Goal: Task Accomplishment & Management: Manage account settings

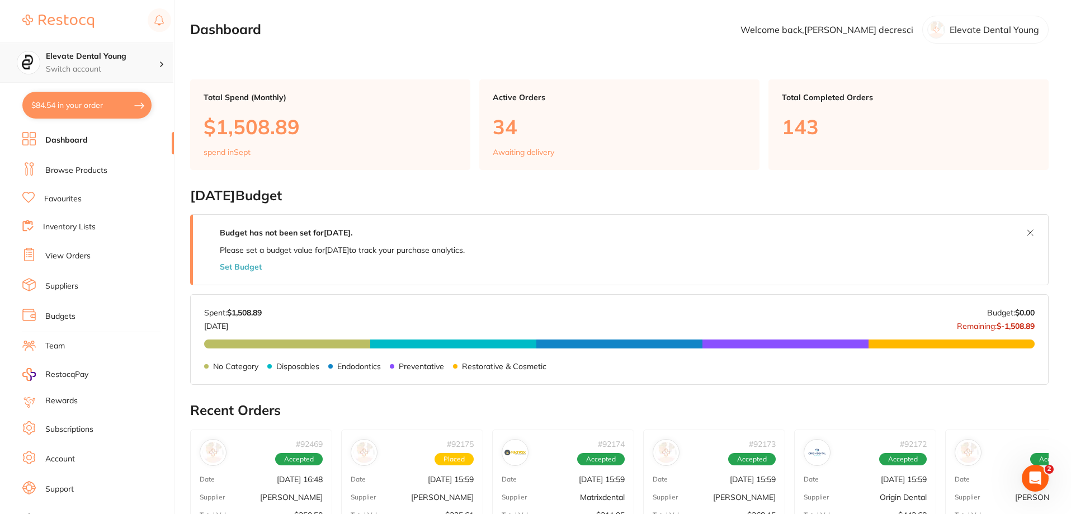
click at [112, 68] on p "Switch account" at bounding box center [102, 69] width 113 height 11
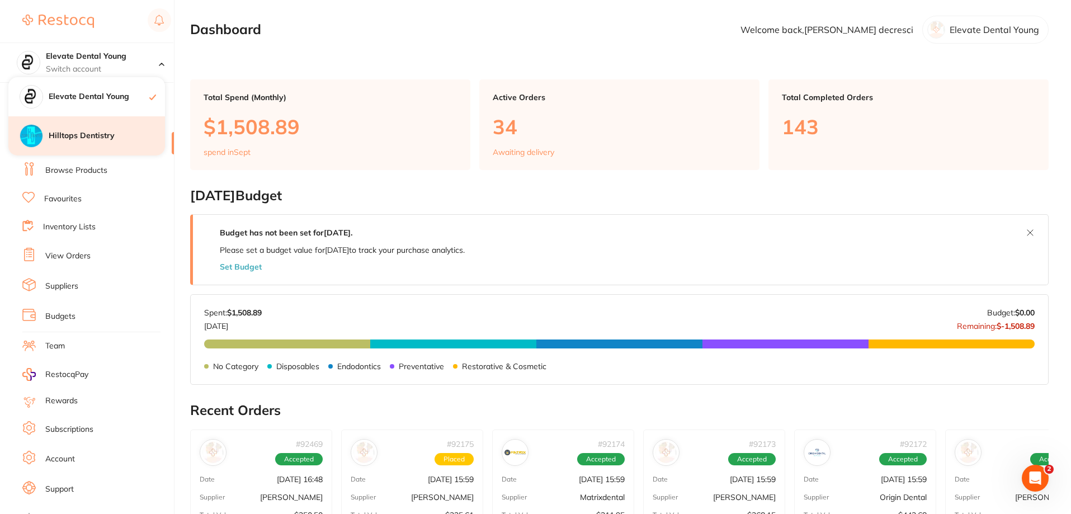
click at [113, 134] on h4 "Hilltops Dentistry" at bounding box center [107, 135] width 116 height 11
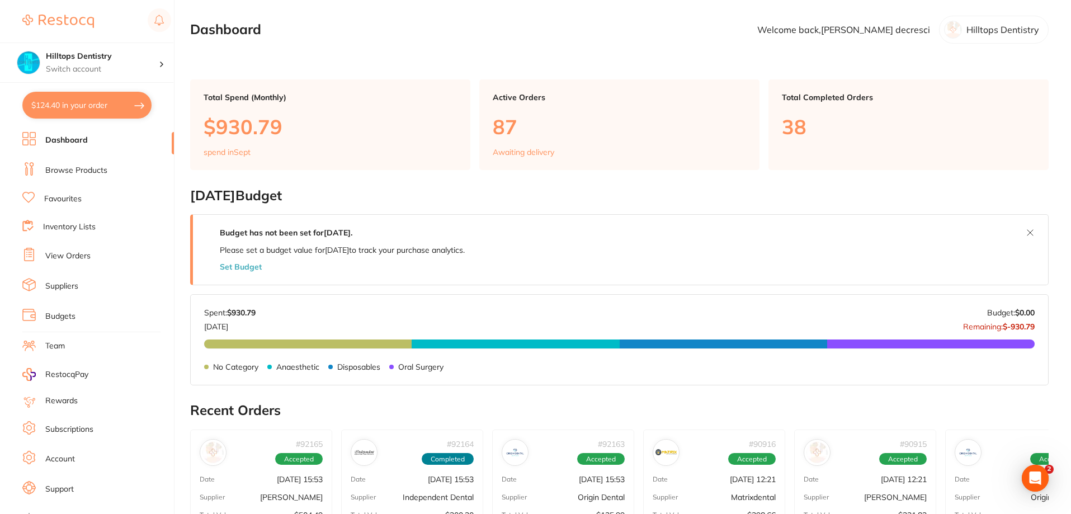
click at [128, 106] on button "$124.40 in your order" at bounding box center [86, 105] width 129 height 27
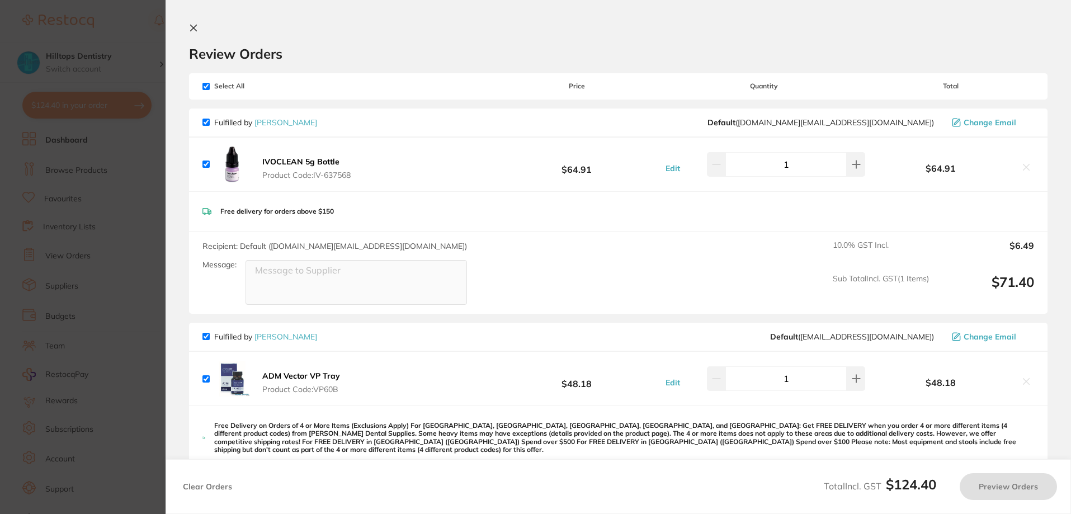
checkbox input "true"
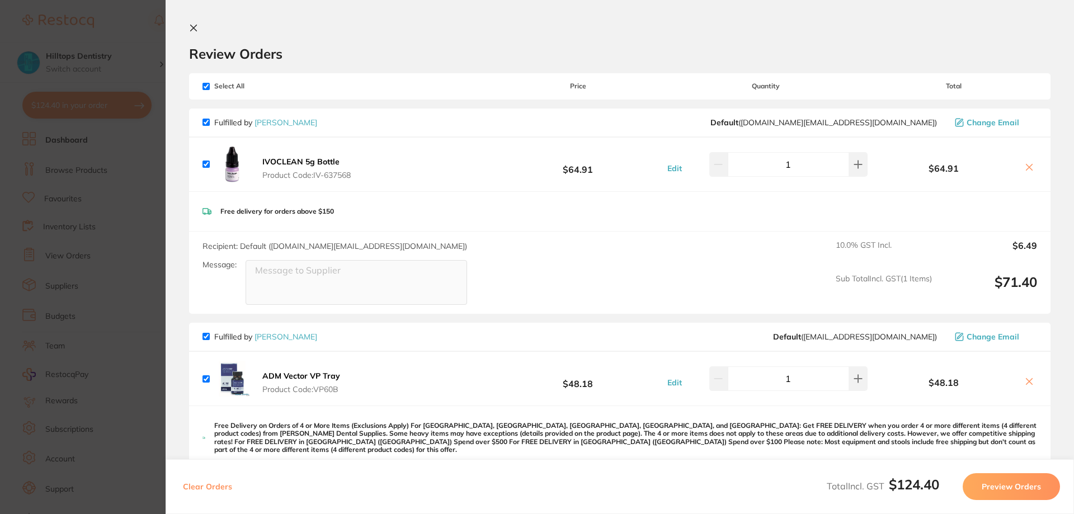
drag, startPoint x: 121, startPoint y: 34, endPoint x: 100, endPoint y: 31, distance: 20.8
click at [119, 32] on section "Update RRP Set your pre negotiated price for this item. Item Agreed RRP (excl. …" at bounding box center [537, 257] width 1074 height 514
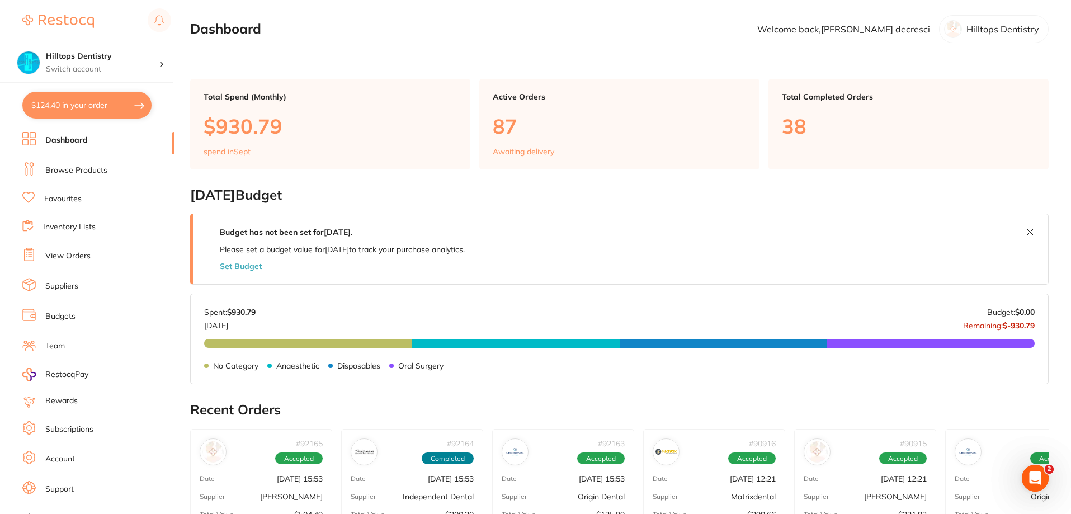
click at [77, 257] on link "View Orders" at bounding box center [67, 256] width 45 height 11
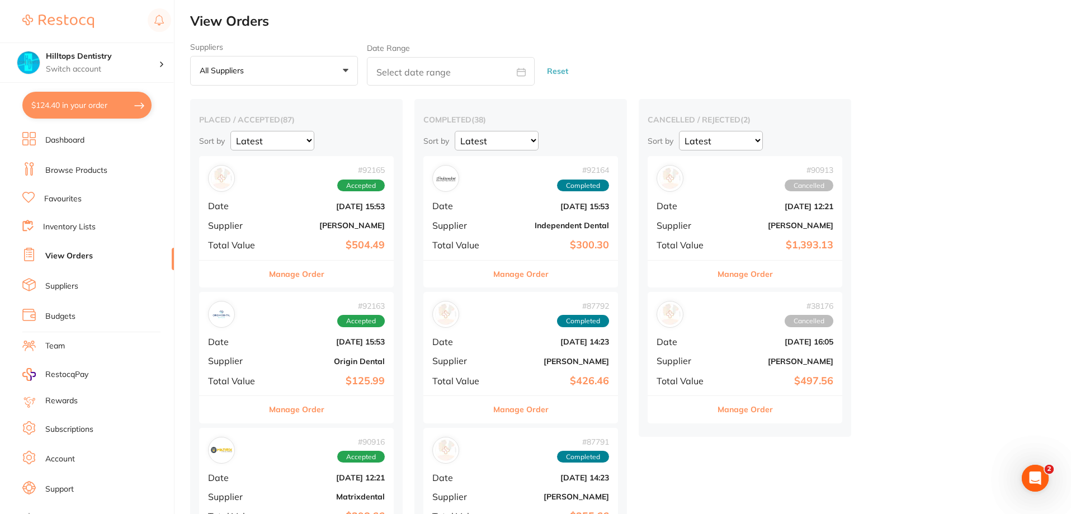
click at [301, 221] on b "[PERSON_NAME]" at bounding box center [329, 225] width 112 height 9
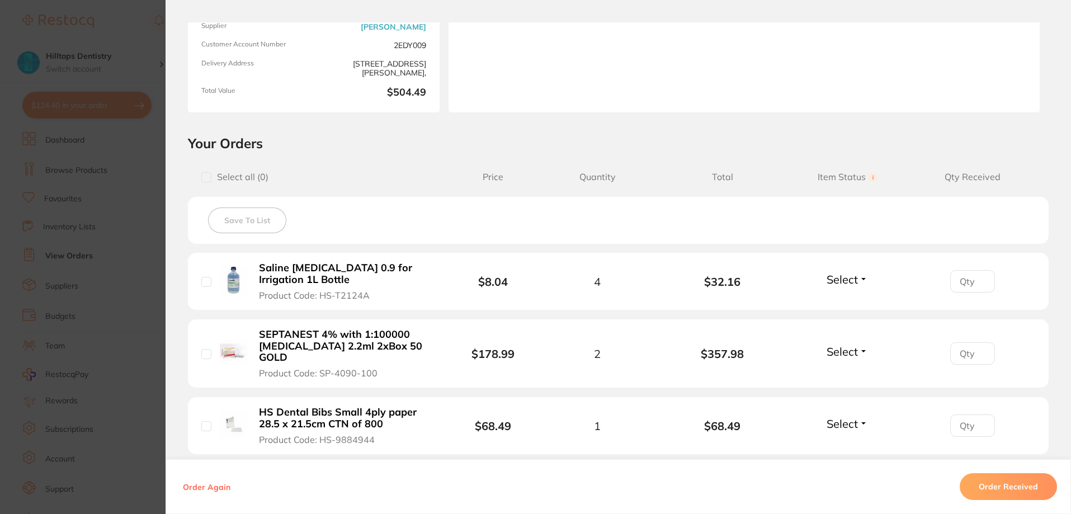
scroll to position [56, 0]
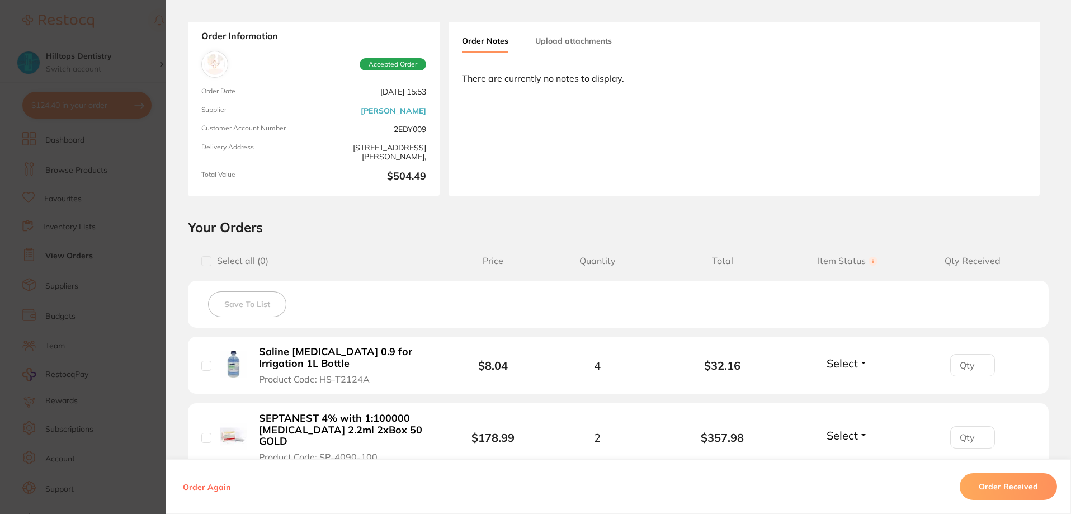
click at [403, 249] on div "Select all ( 0 ) Price Quantity Total Item Status You can use this feature to t…" at bounding box center [618, 261] width 861 height 29
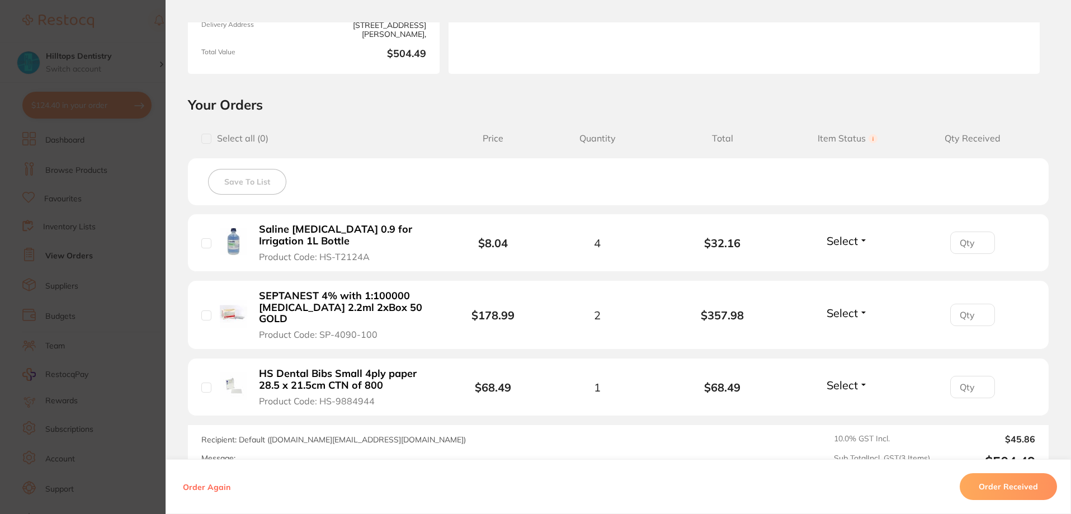
scroll to position [280, 0]
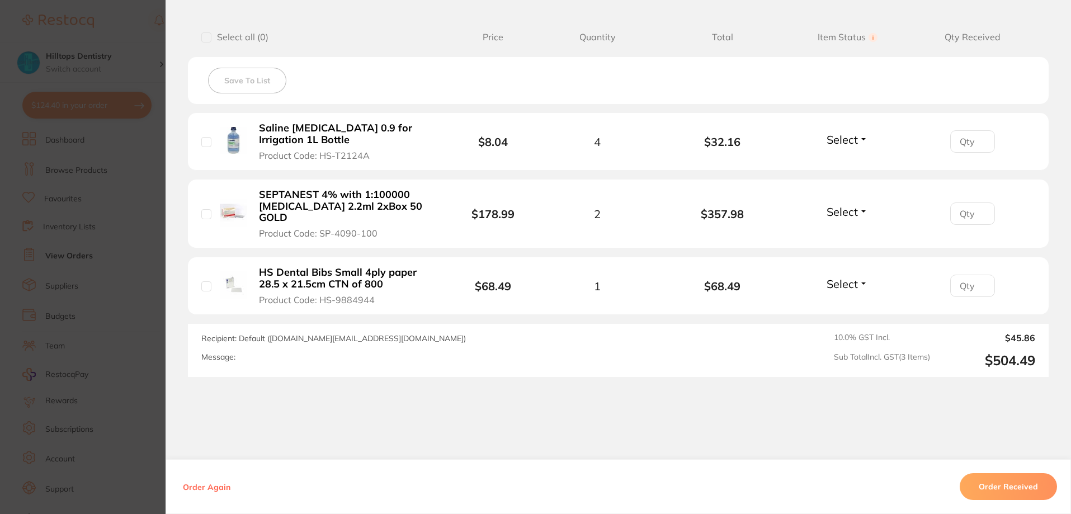
click at [353, 30] on div "Select all ( 0 ) Price Quantity Total Item Status You can use this feature to t…" at bounding box center [618, 37] width 861 height 29
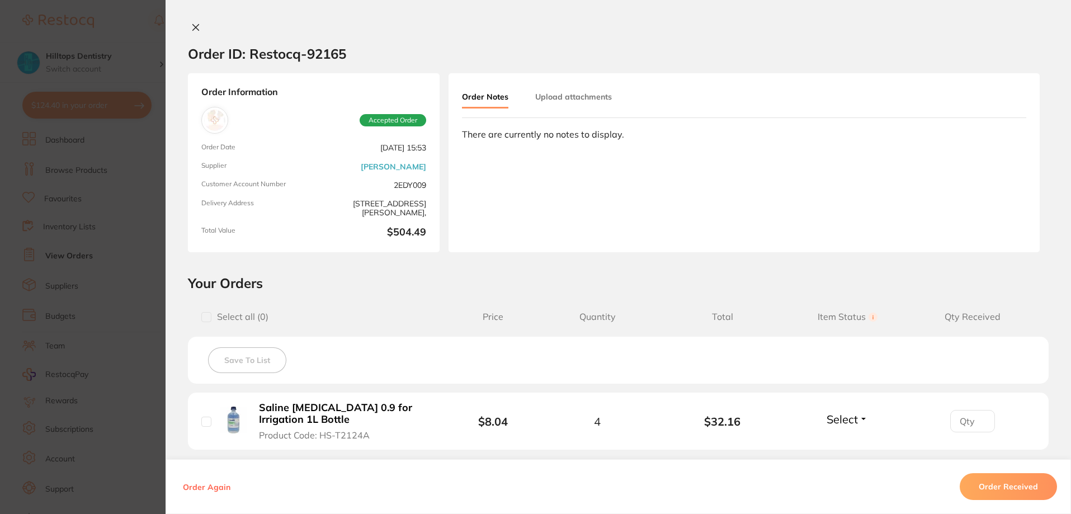
click at [143, 25] on section "Order ID: Restocq- 92165 Order Information Accepted Order Order Date [DATE] 15:…" at bounding box center [535, 257] width 1071 height 514
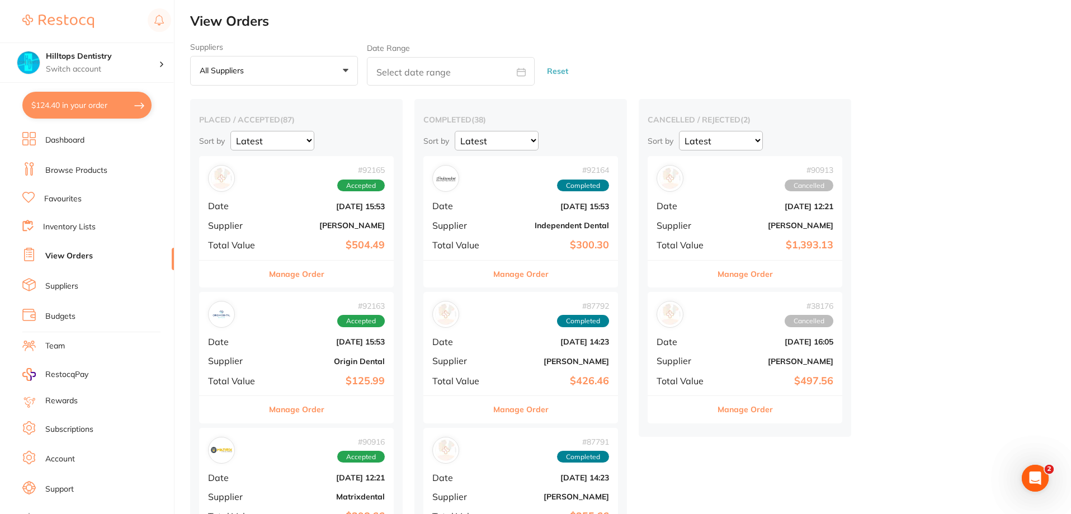
click at [743, 21] on h2 "View Orders" at bounding box center [630, 21] width 881 height 16
